Goal: Check status: Check status

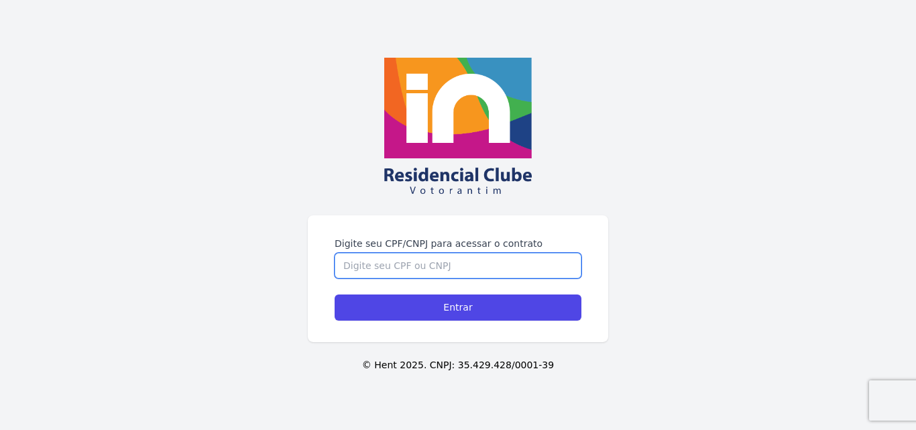
click at [356, 261] on input "Digite seu CPF/CNPJ para acessar o contrato" at bounding box center [457, 265] width 247 height 25
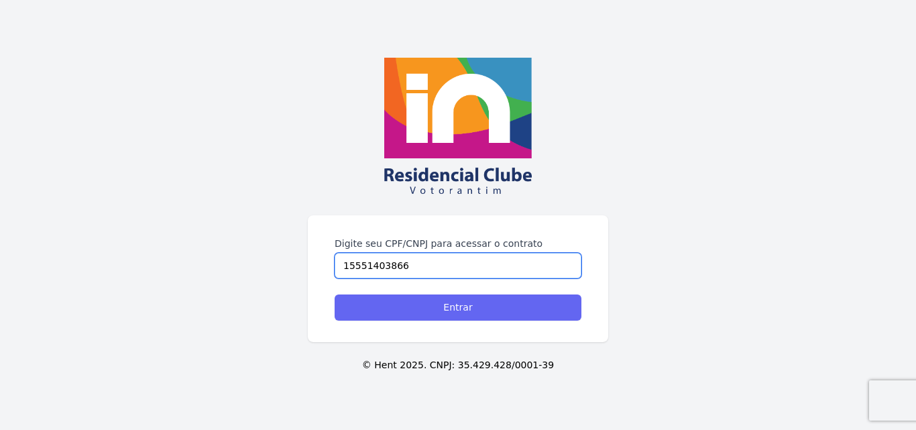
type input "15551403866"
click at [436, 307] on input "Entrar" at bounding box center [457, 307] width 247 height 26
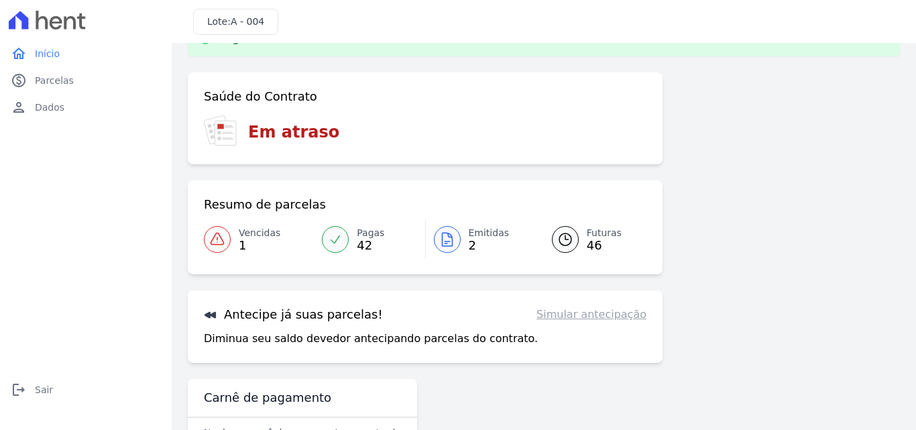
scroll to position [15, 0]
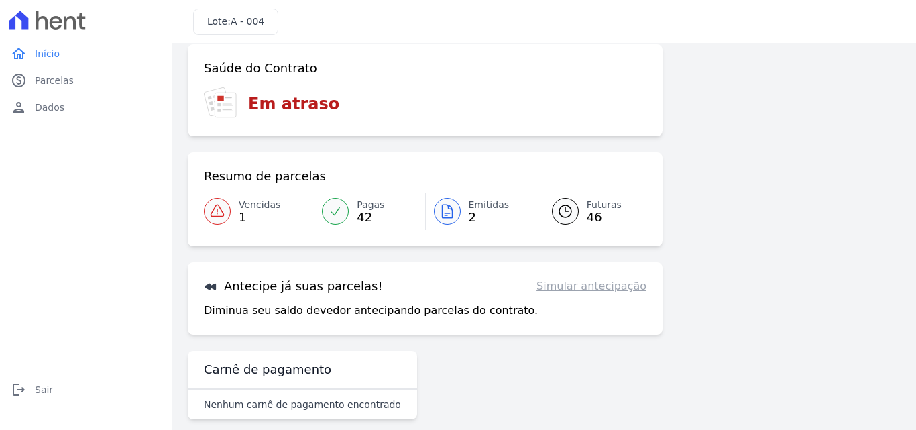
click at [260, 259] on div "Saúde do Contrato Em atraso Resumo de parcelas Vencidas 1 Pagas 42 Emitidas 2 F…" at bounding box center [425, 189] width 475 height 290
click at [259, 206] on span "Vencidas" at bounding box center [260, 205] width 42 height 14
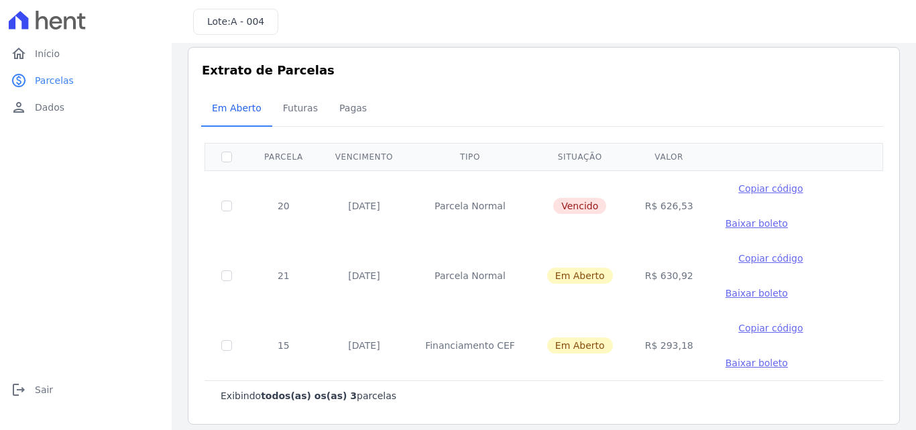
scroll to position [23, 0]
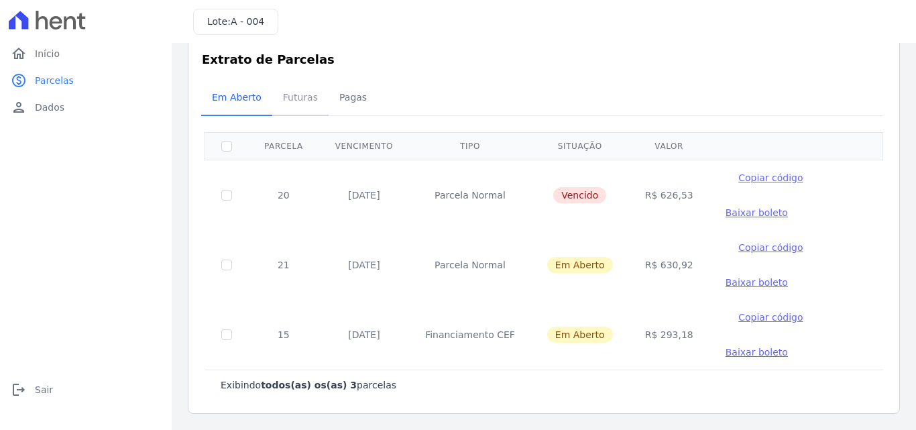
click at [302, 97] on span "Futuras" at bounding box center [300, 97] width 51 height 27
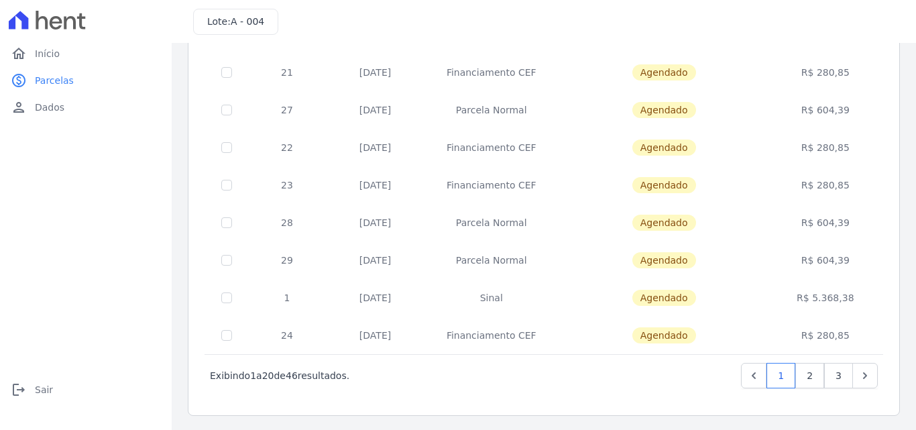
scroll to position [582, 0]
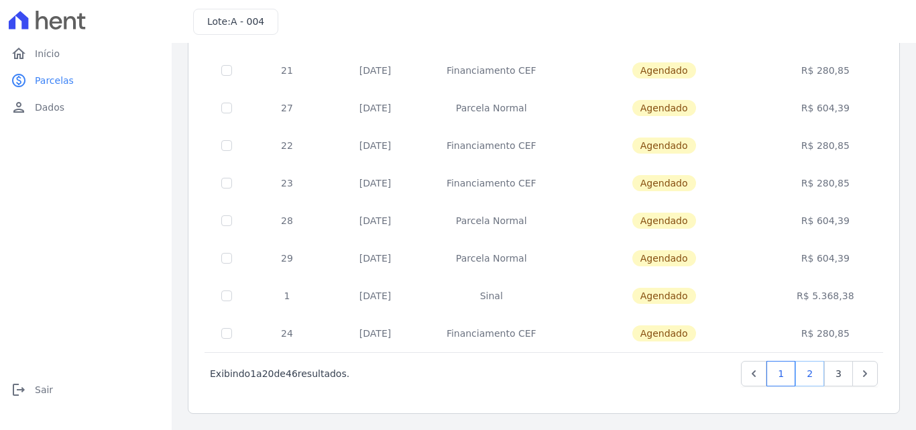
click at [799, 383] on link "2" at bounding box center [809, 373] width 29 height 25
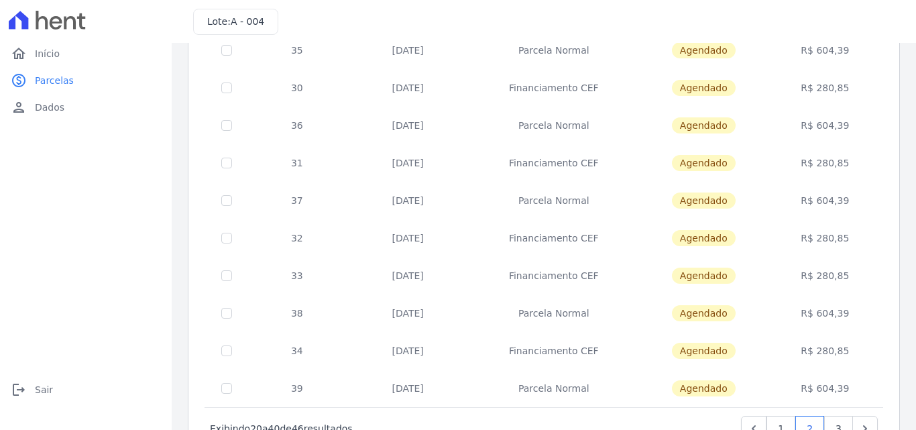
scroll to position [582, 0]
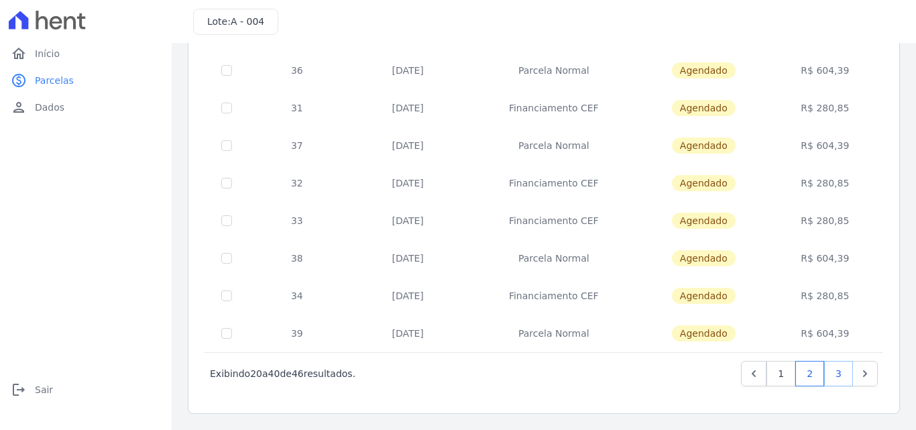
click at [824, 375] on link "3" at bounding box center [838, 373] width 29 height 25
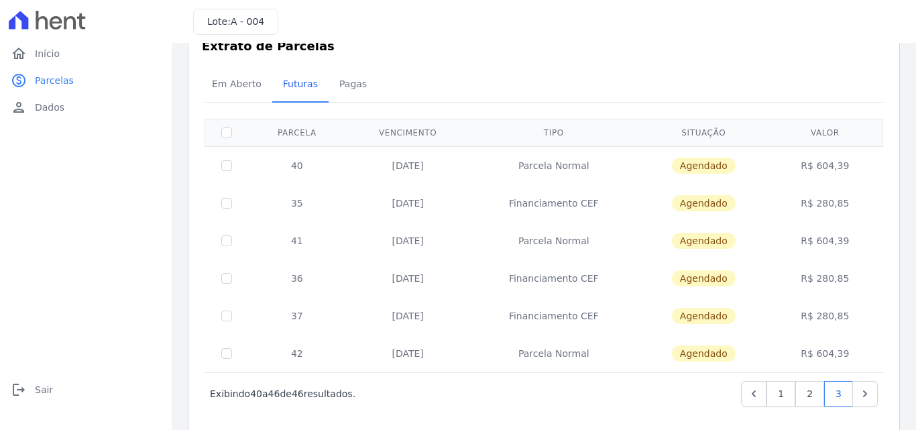
scroll to position [56, 0]
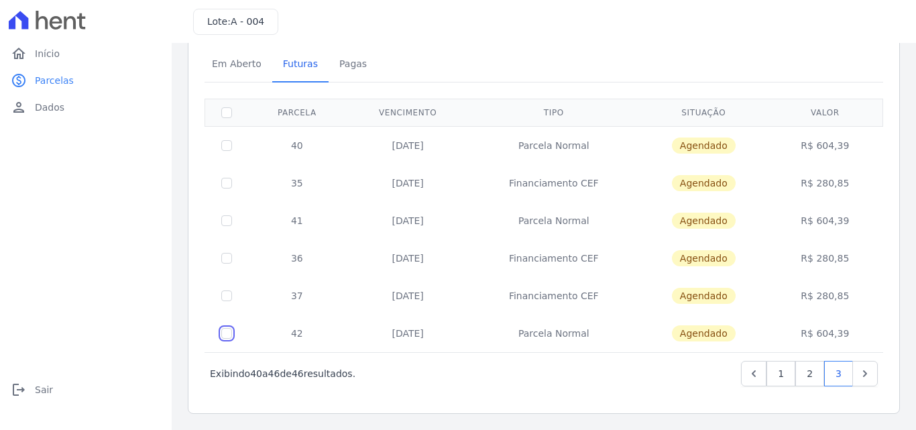
click at [225, 336] on input "checkbox" at bounding box center [226, 333] width 11 height 11
checkbox input "true"
click at [231, 334] on input "checkbox" at bounding box center [226, 333] width 11 height 11
checkbox input "false"
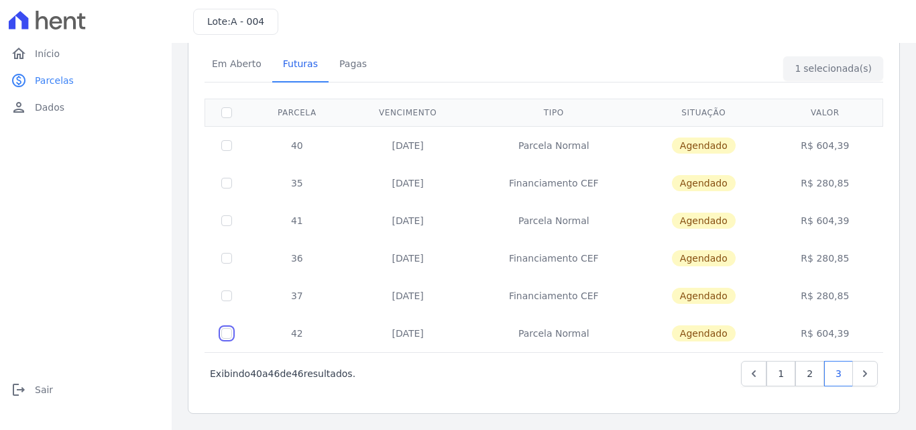
checkbox input "false"
click at [229, 302] on td at bounding box center [227, 296] width 44 height 38
click at [229, 258] on input "checkbox" at bounding box center [226, 258] width 11 height 11
checkbox input "true"
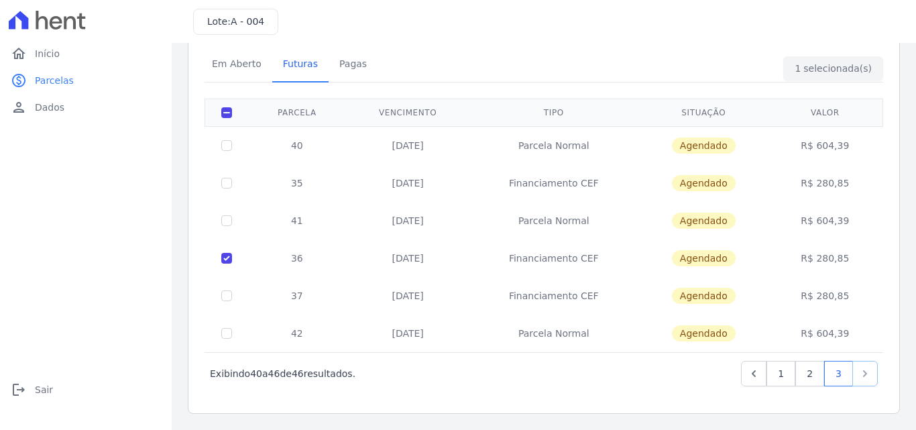
click at [858, 373] on icon "Next" at bounding box center [864, 373] width 13 height 13
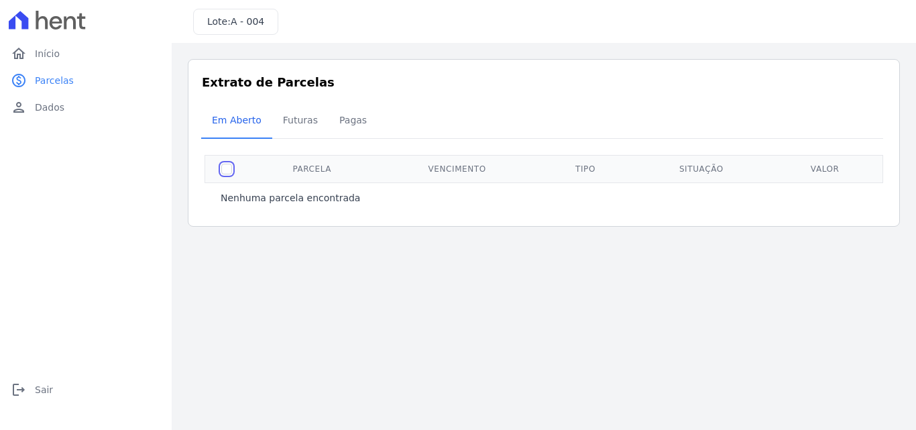
click at [229, 169] on input "checkbox" at bounding box center [226, 169] width 11 height 11
checkbox input "true"
click at [341, 124] on span "Pagas" at bounding box center [353, 120] width 44 height 27
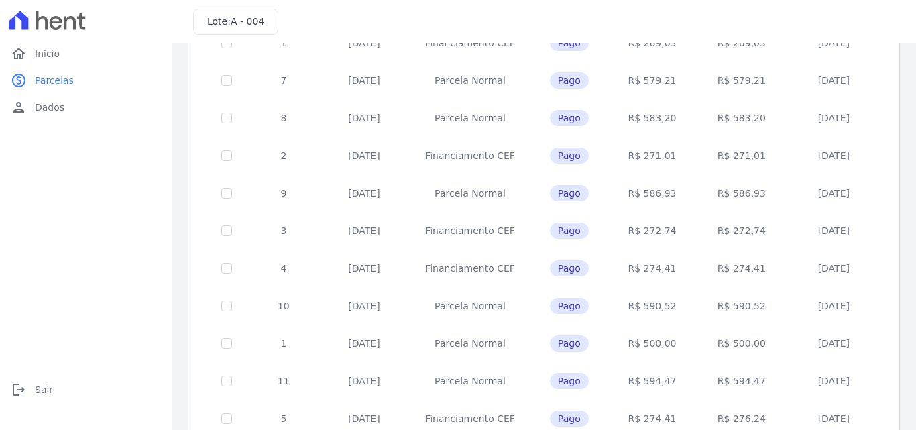
scroll to position [592, 0]
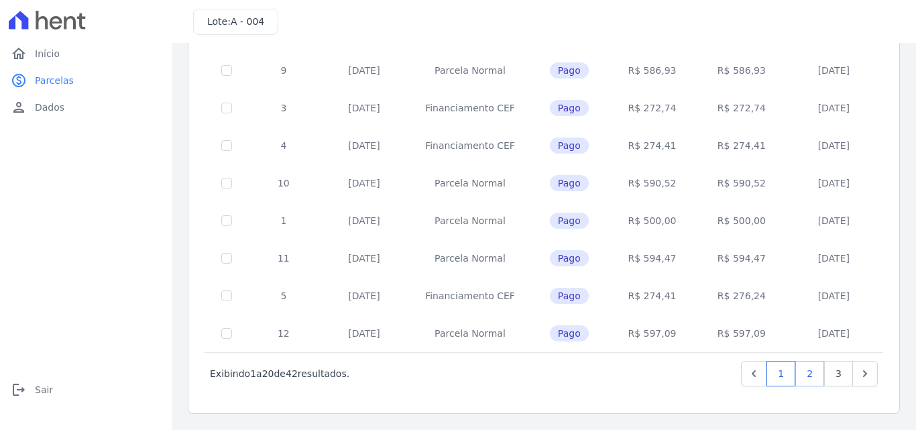
click at [799, 377] on link "2" at bounding box center [809, 373] width 29 height 25
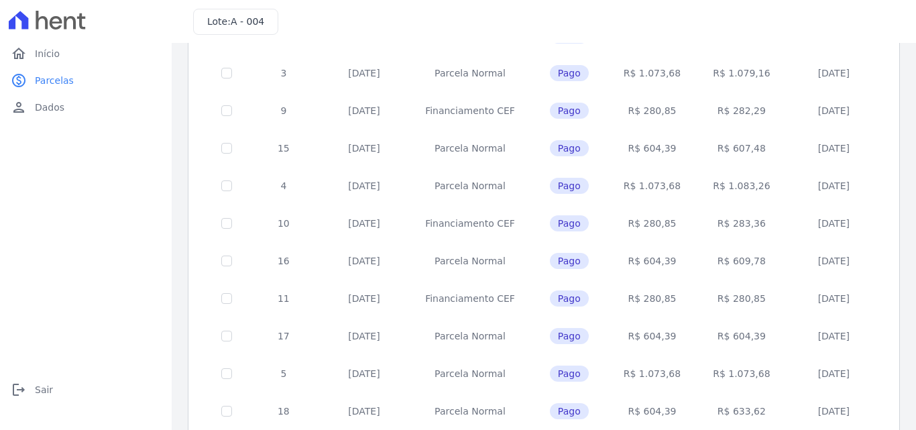
scroll to position [592, 0]
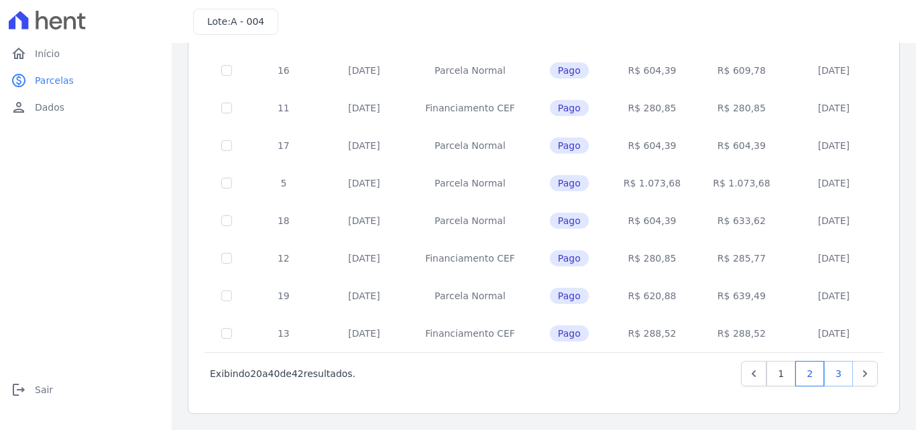
click at [829, 372] on link "3" at bounding box center [838, 373] width 29 height 25
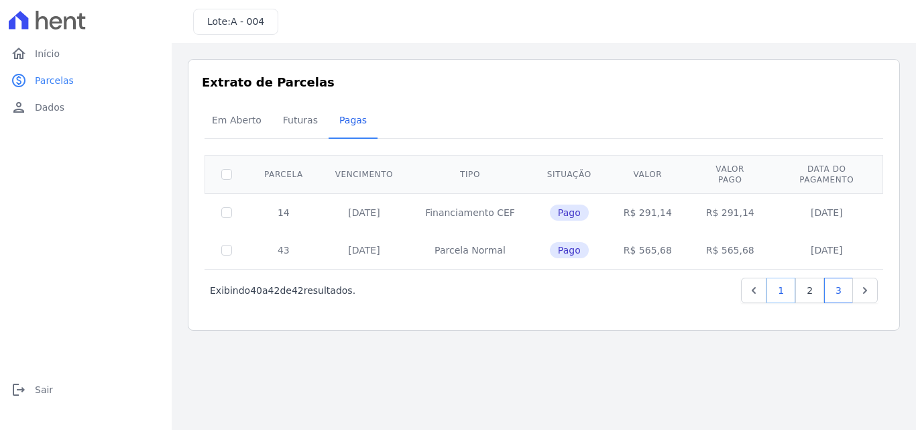
click at [784, 286] on link "1" at bounding box center [780, 289] width 29 height 25
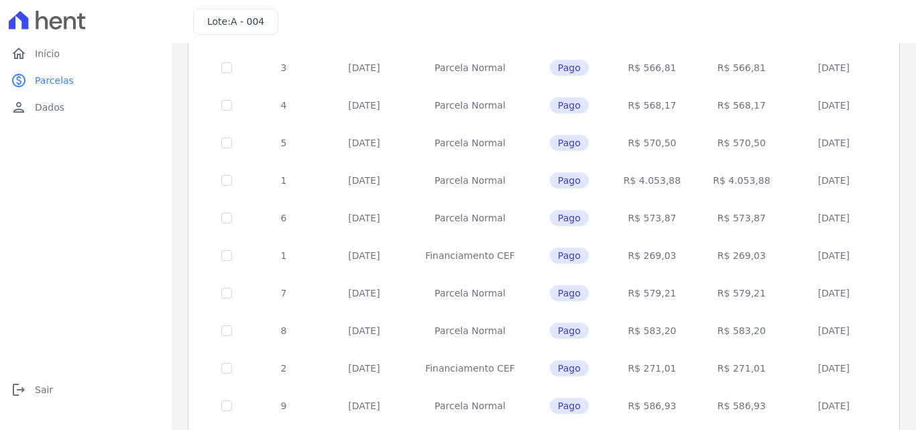
scroll to position [123, 0]
